Goal: Task Accomplishment & Management: Use online tool/utility

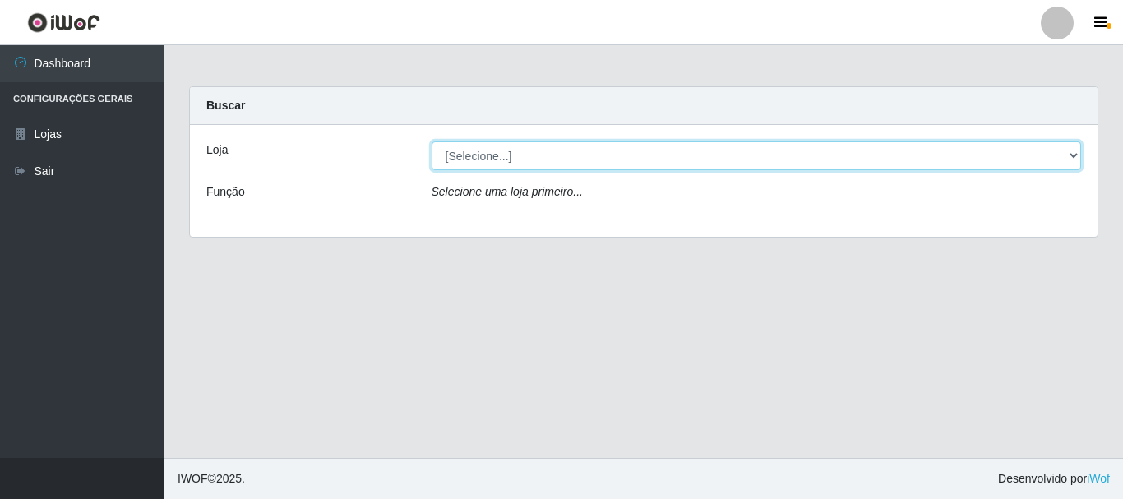
click at [564, 163] on select "[Selecione...] Nordestão - Alecrim" at bounding box center [757, 155] width 650 height 29
select select "453"
click at [432, 141] on select "[Selecione...] Nordestão - Alecrim" at bounding box center [757, 155] width 650 height 29
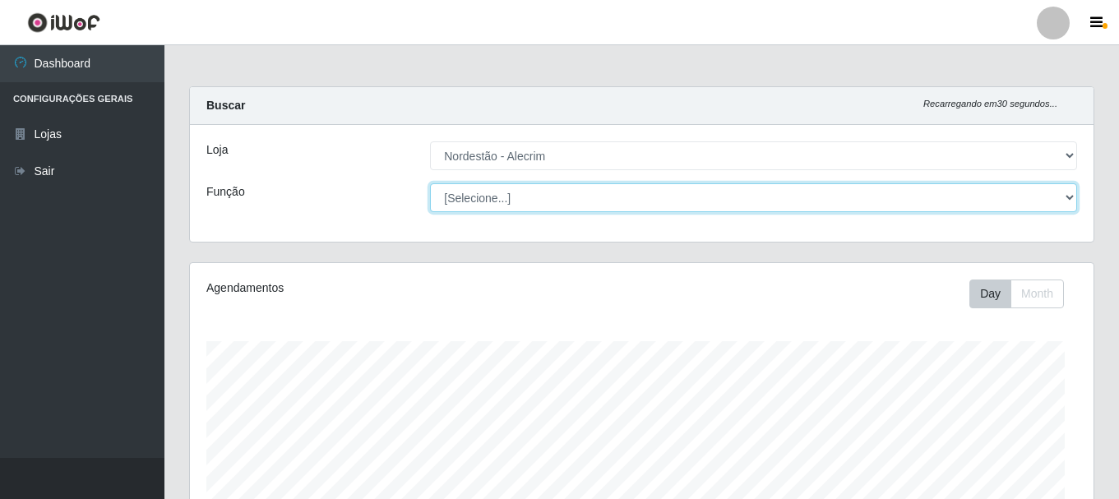
click at [521, 196] on select "[Selecione...] Embalador Embalador + Embalador ++" at bounding box center [753, 197] width 647 height 29
select select "1"
click at [430, 183] on select "[Selecione...] Embalador Embalador + Embalador ++" at bounding box center [753, 197] width 647 height 29
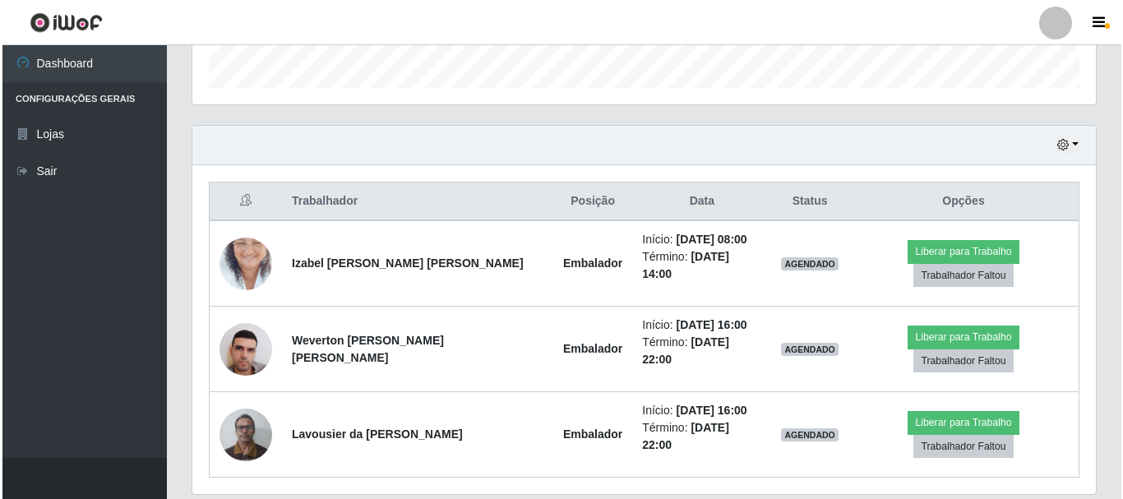
scroll to position [520, 0]
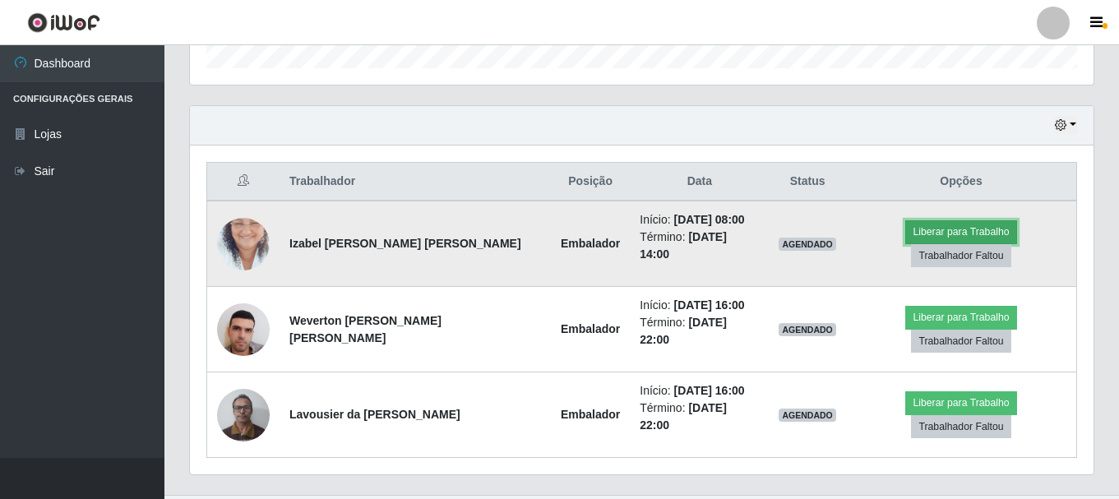
click at [911, 241] on button "Liberar para Trabalho" at bounding box center [960, 231] width 111 height 23
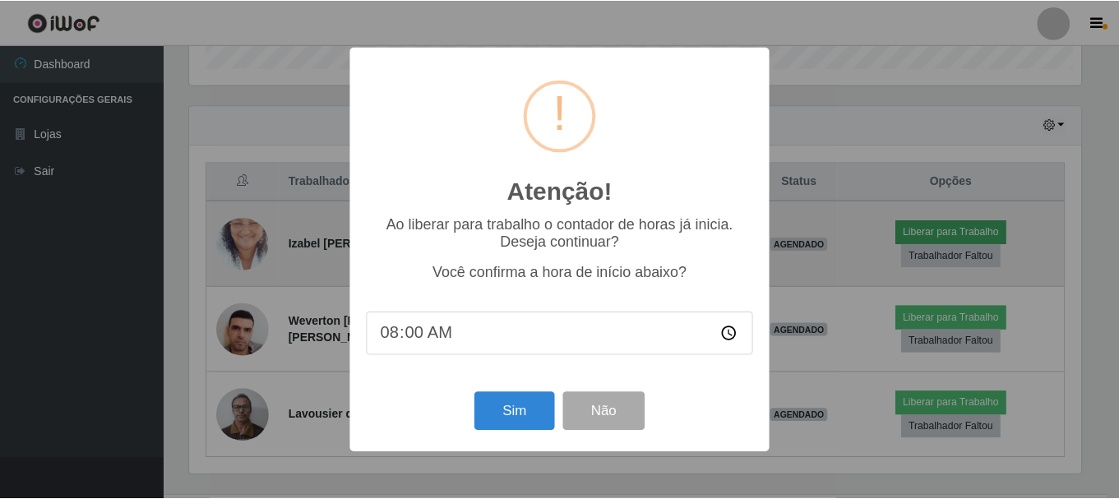
scroll to position [341, 896]
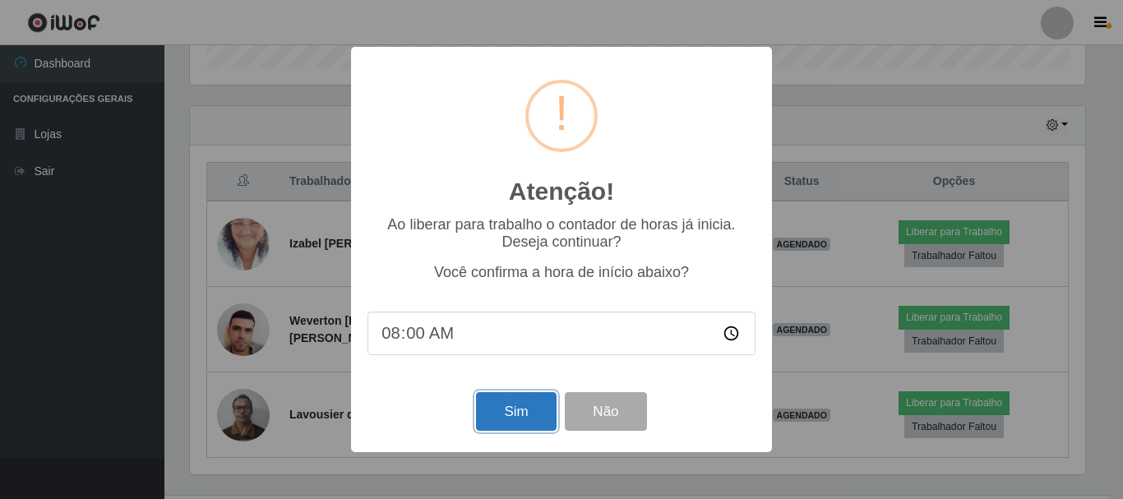
click at [545, 416] on button "Sim" at bounding box center [516, 411] width 80 height 39
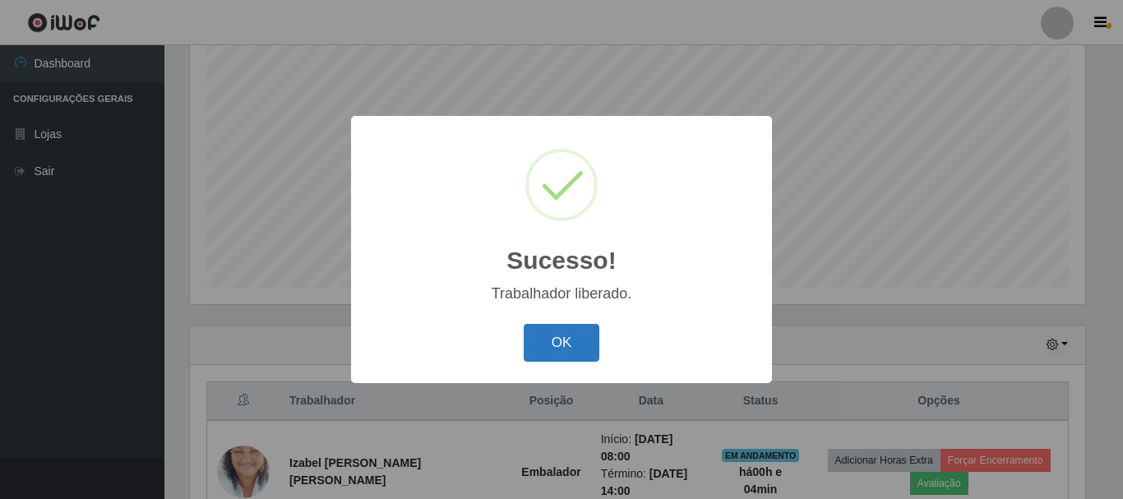
click at [558, 343] on button "OK" at bounding box center [562, 343] width 76 height 39
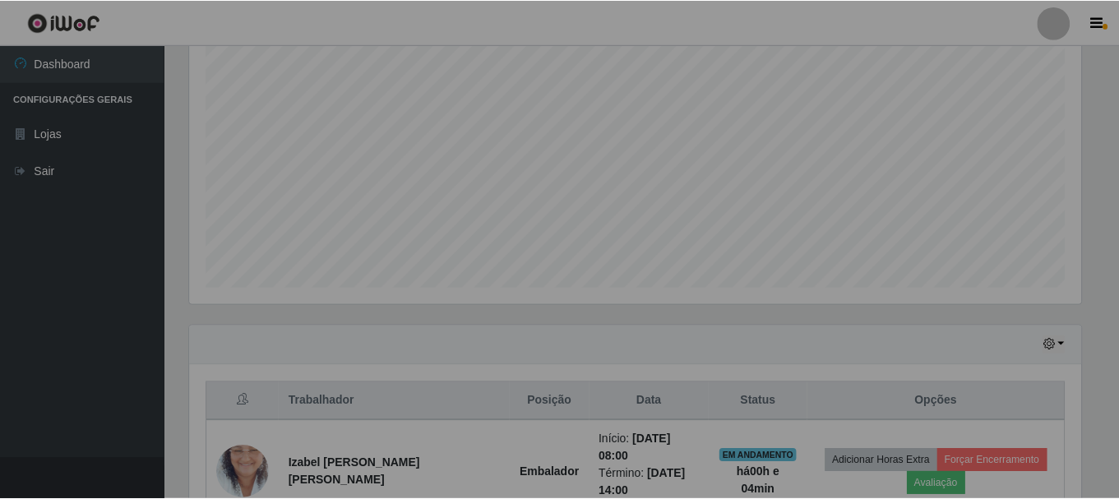
scroll to position [341, 904]
